Goal: Check status

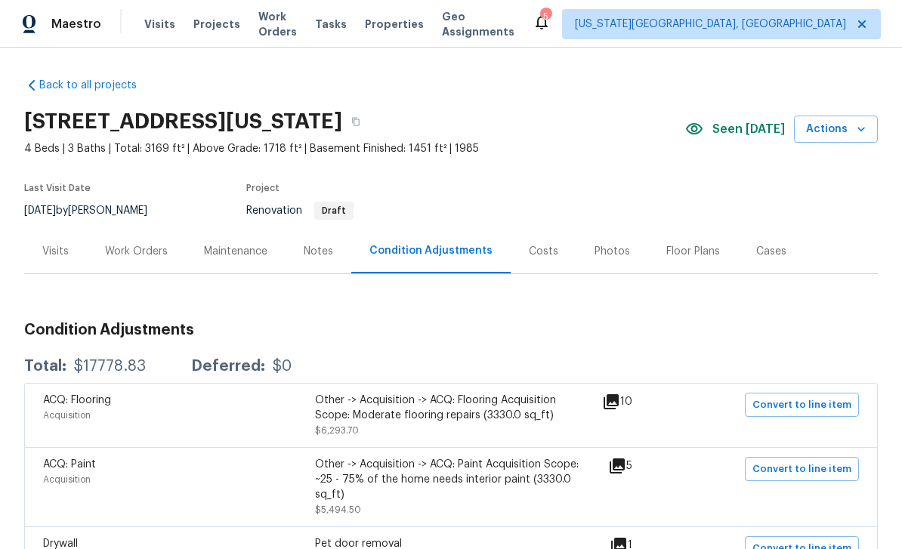
click at [346, 27] on span "Tasks" at bounding box center [331, 24] width 32 height 11
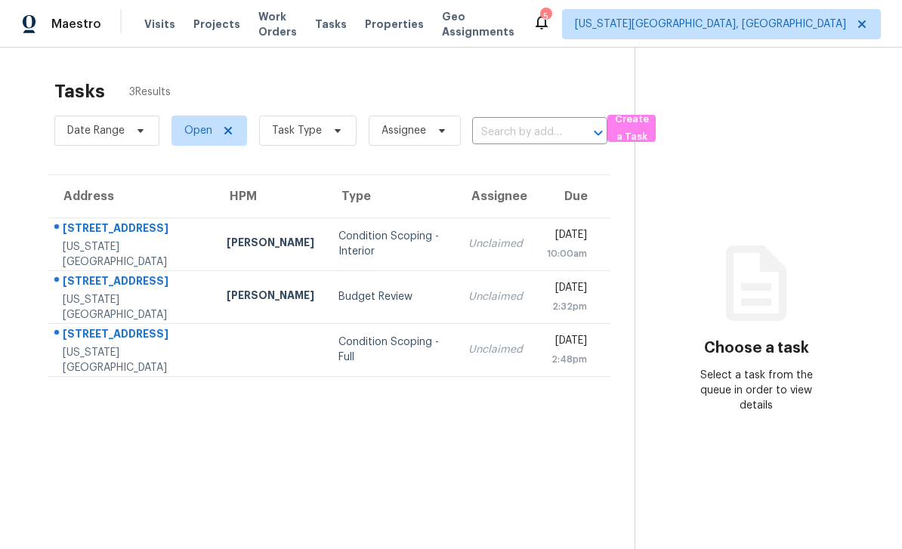
click at [297, 26] on span "Work Orders" at bounding box center [277, 24] width 39 height 30
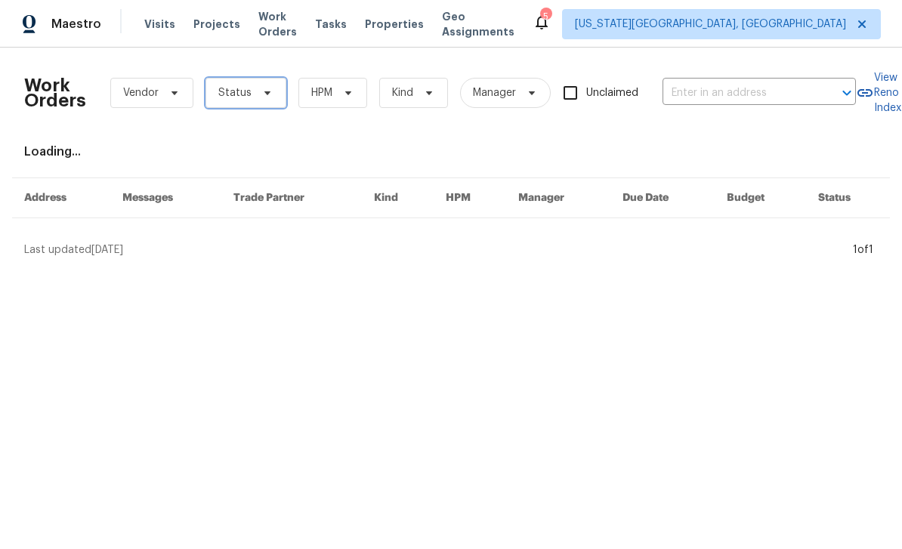
click at [274, 94] on span "Status" at bounding box center [246, 93] width 81 height 30
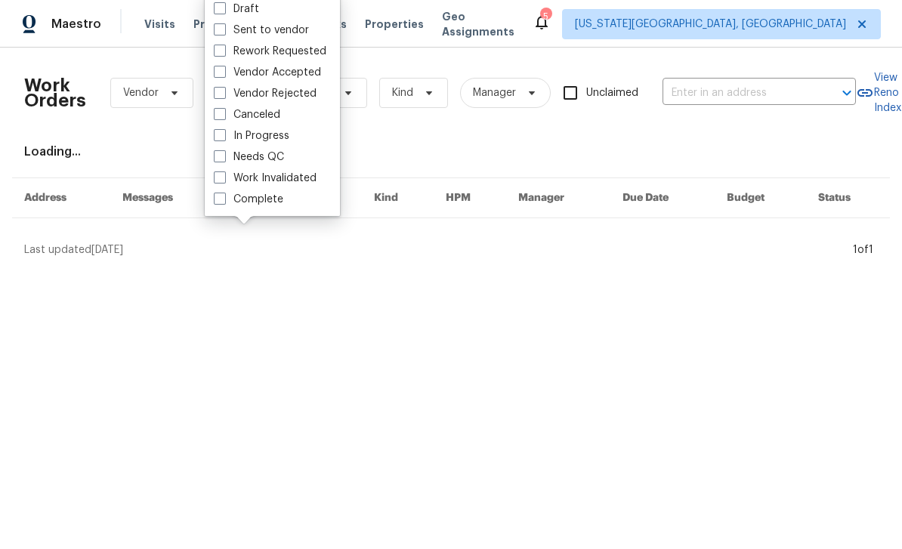
click at [227, 159] on label "Needs QC" at bounding box center [249, 157] width 70 height 15
click at [224, 159] on input "Needs QC" at bounding box center [219, 155] width 10 height 10
checkbox input "true"
